Goal: Find specific page/section: Find specific page/section

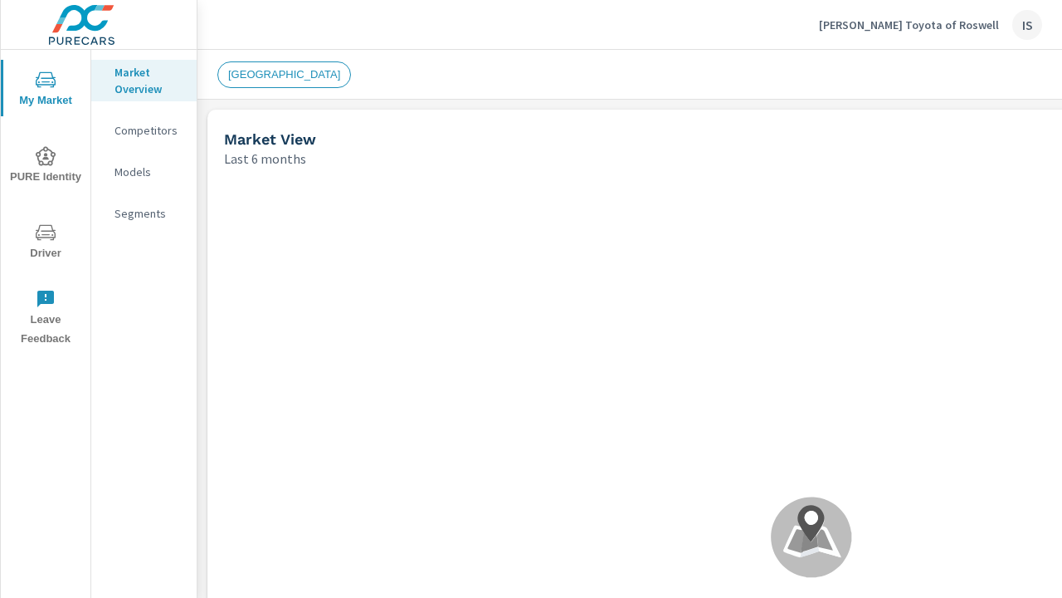
scroll to position [632, 0]
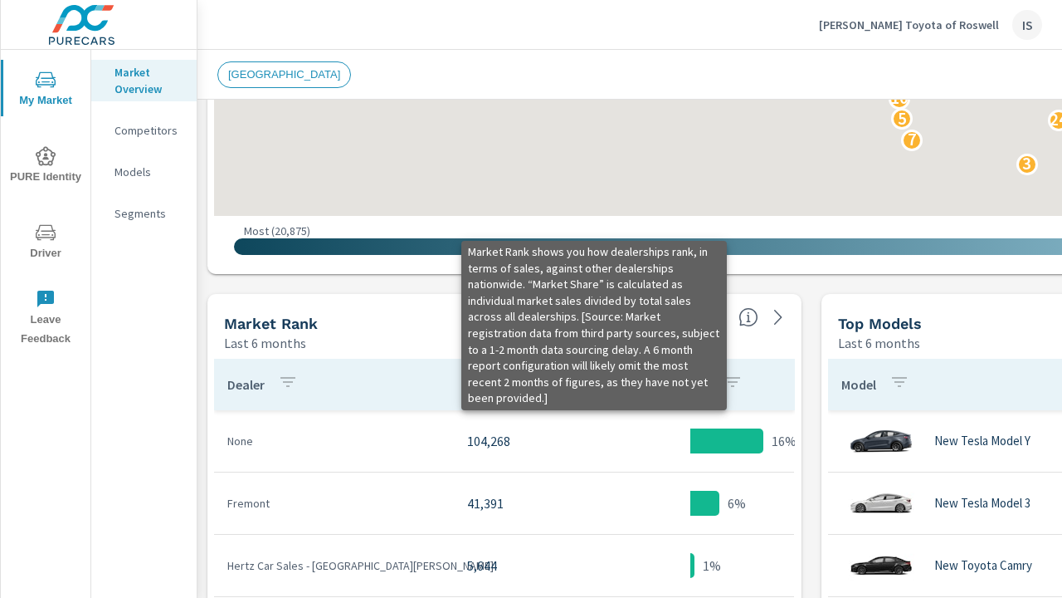
scroll to position [866, 0]
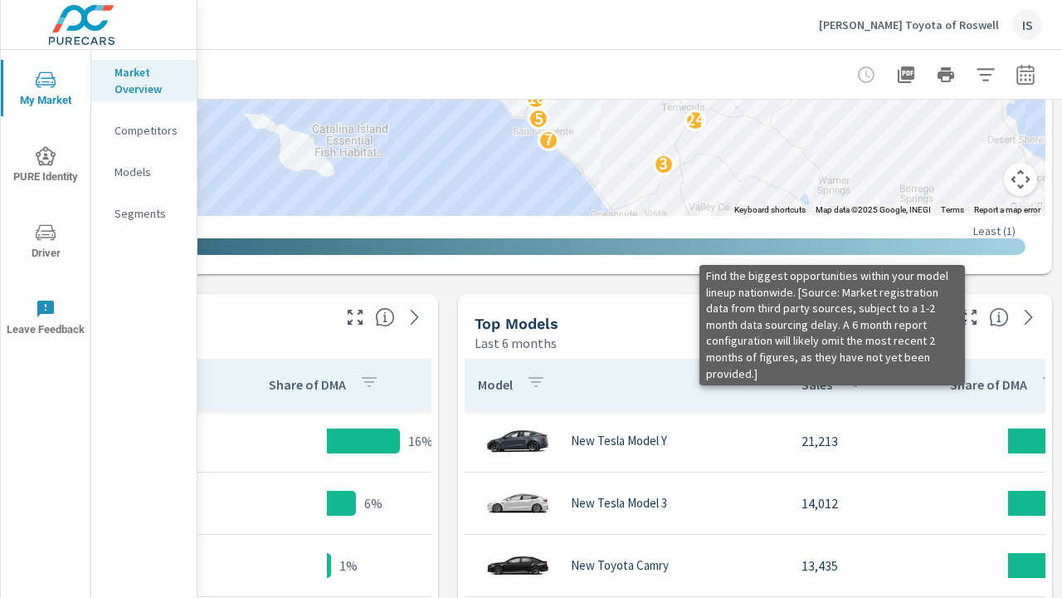
scroll to position [1178, 376]
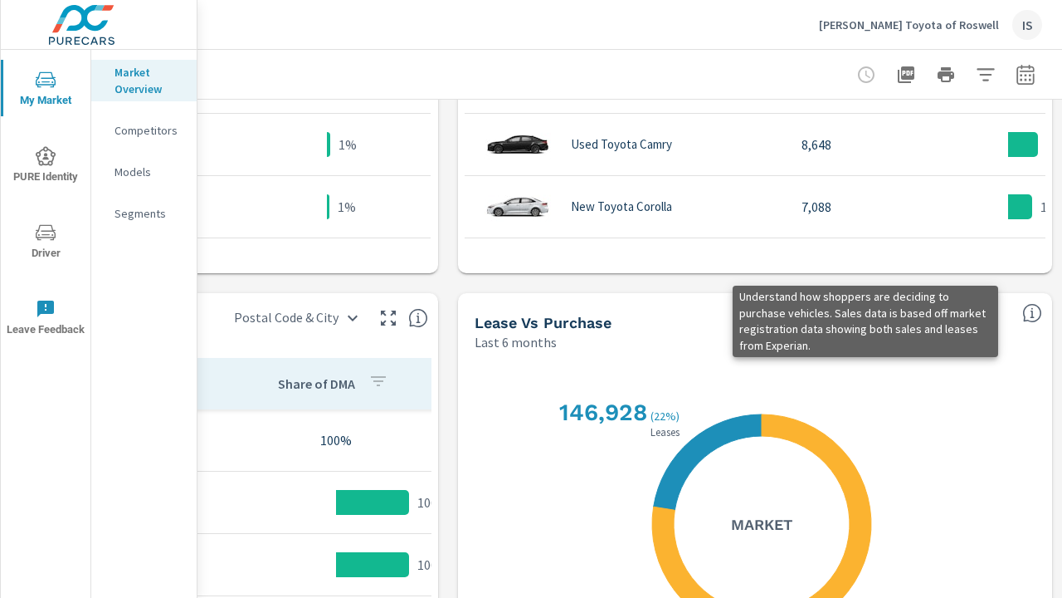
click at [898, 74] on icon "button" at bounding box center [906, 74] width 17 height 17
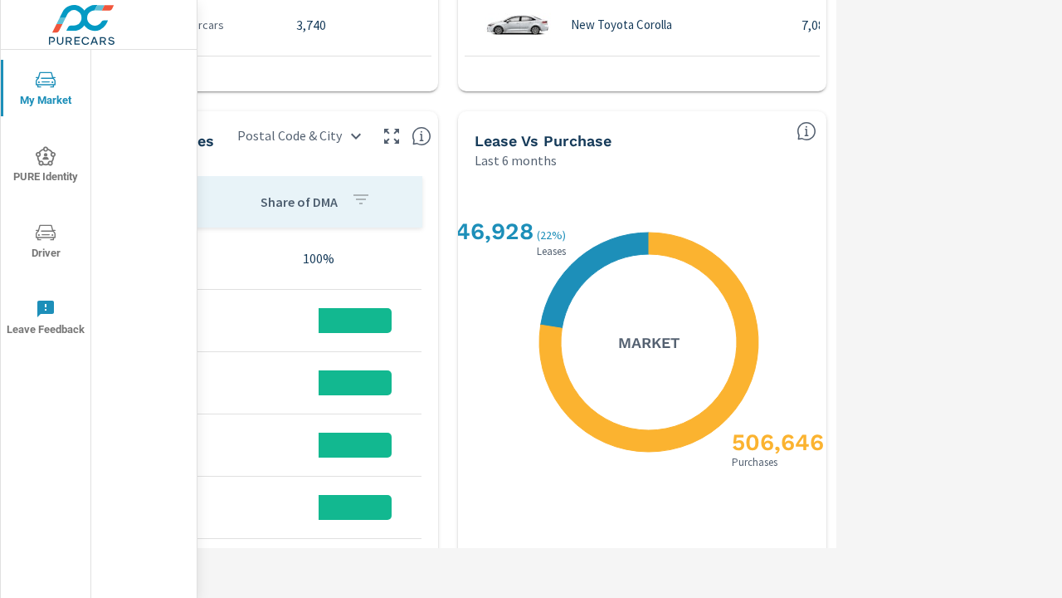
scroll to position [1295, 363]
